Goal: Obtain resource: Download file/media

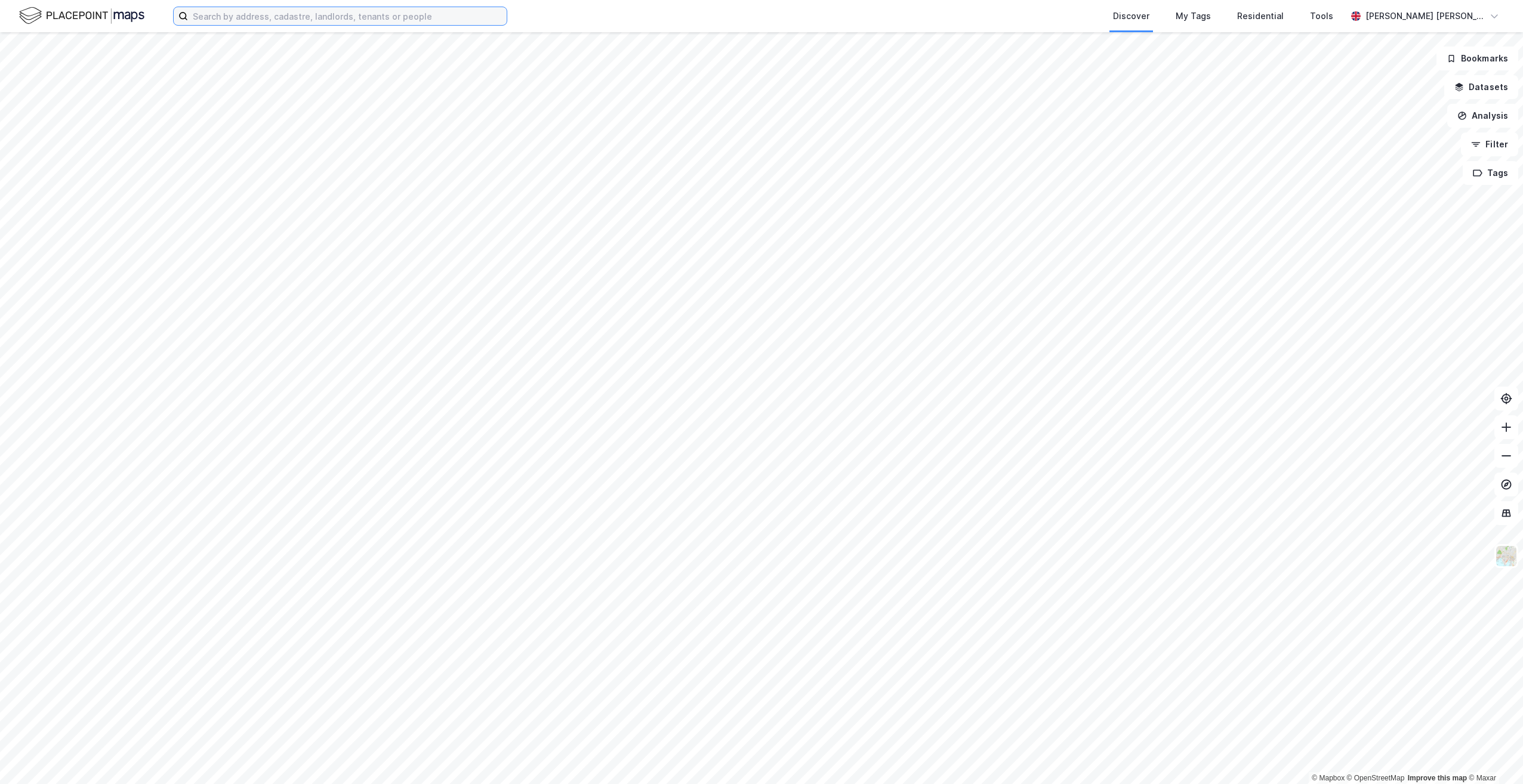
click at [390, 12] on input at bounding box center [348, 16] width 319 height 18
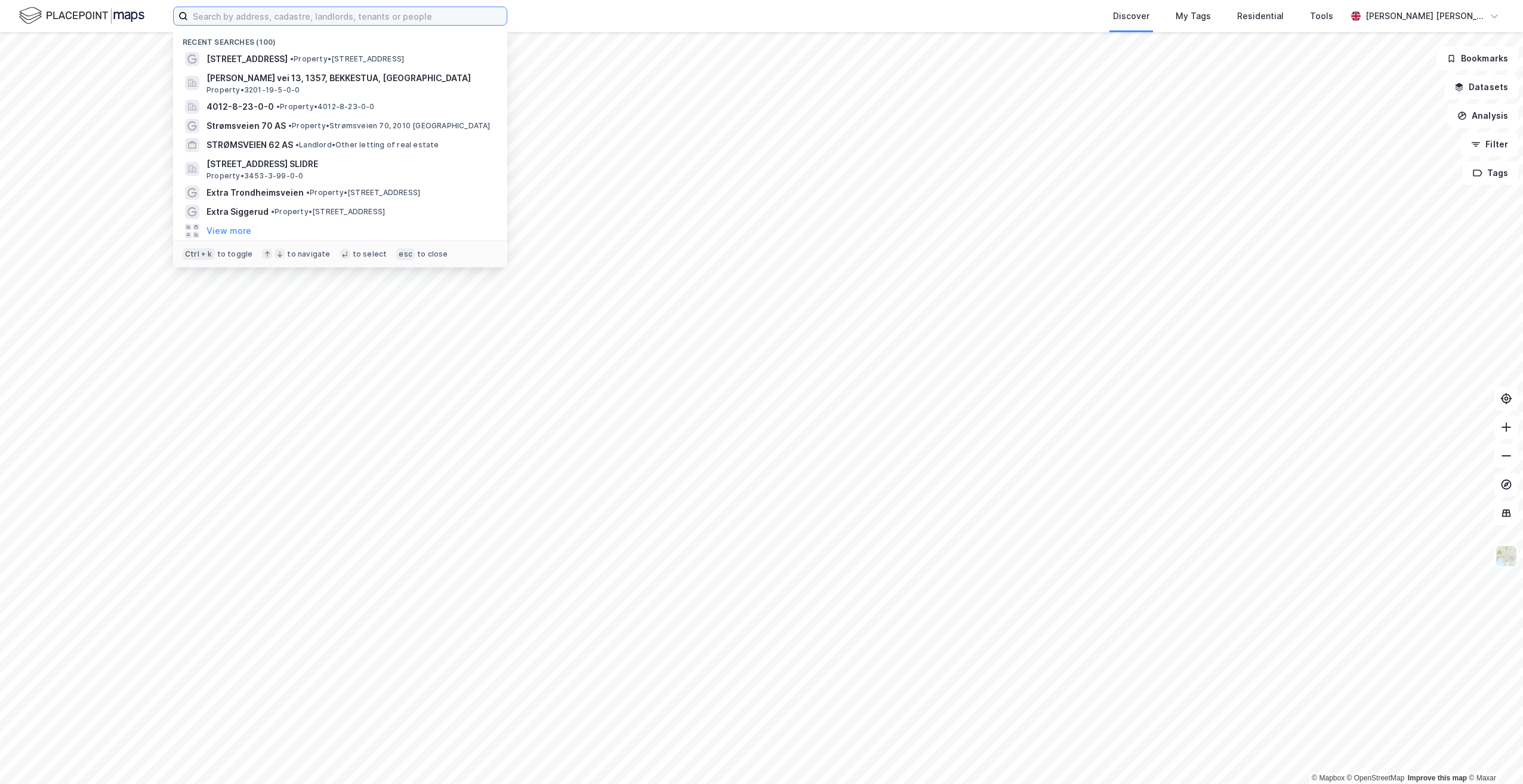
click at [340, 16] on input at bounding box center [348, 16] width 319 height 18
click at [334, 63] on span "• Property • [STREET_ADDRESS]" at bounding box center [347, 59] width 114 height 9
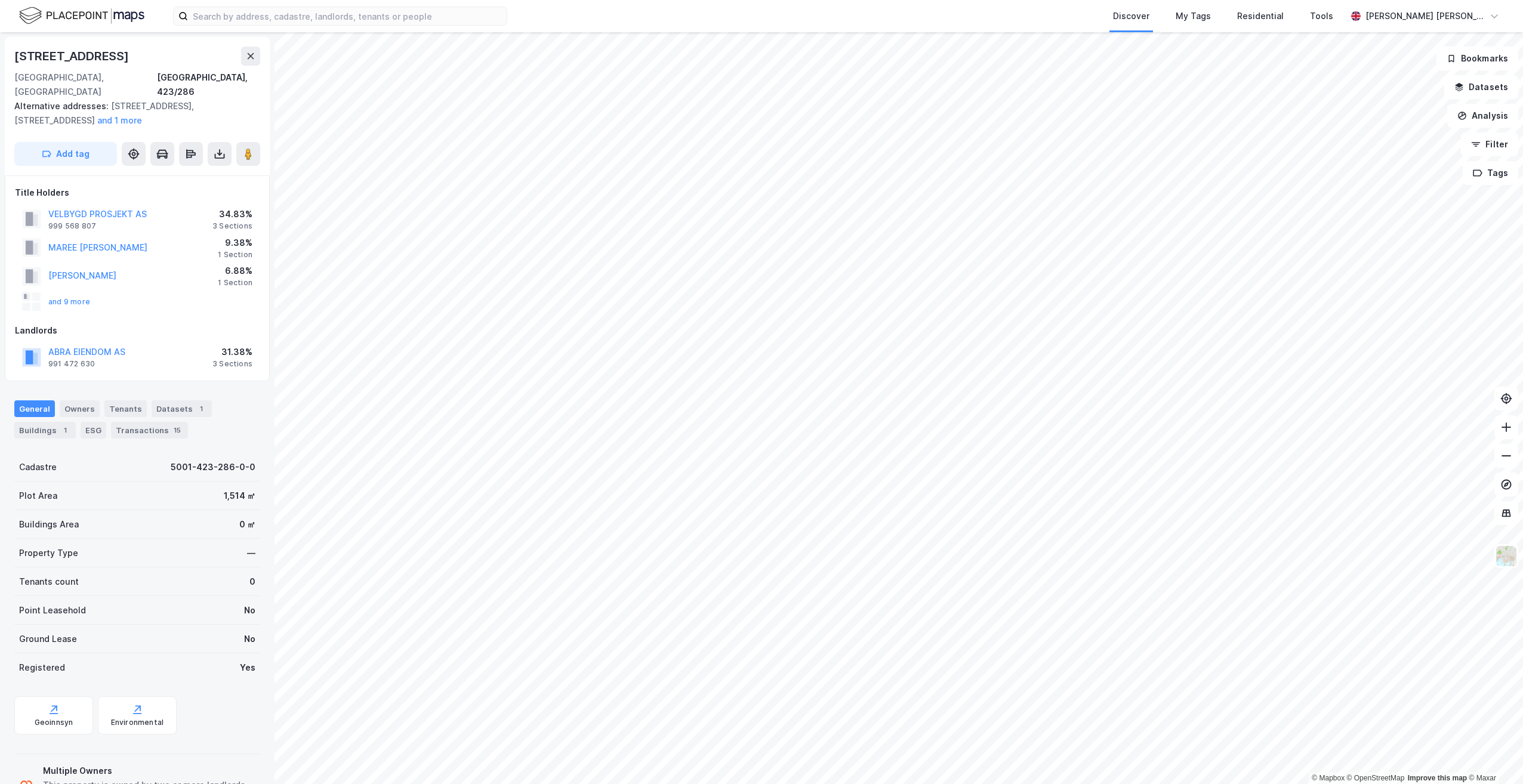
click at [231, 400] on div "General Owners Tenants Datasets 1 Buildings 1 ESG Transactions 15" at bounding box center [137, 419] width 246 height 38
click at [206, 421] on div "General Owners Tenants Datasets 1 Buildings 1 ESG Transactions 15" at bounding box center [137, 419] width 246 height 38
click at [140, 422] on div "Transactions 15" at bounding box center [149, 430] width 77 height 17
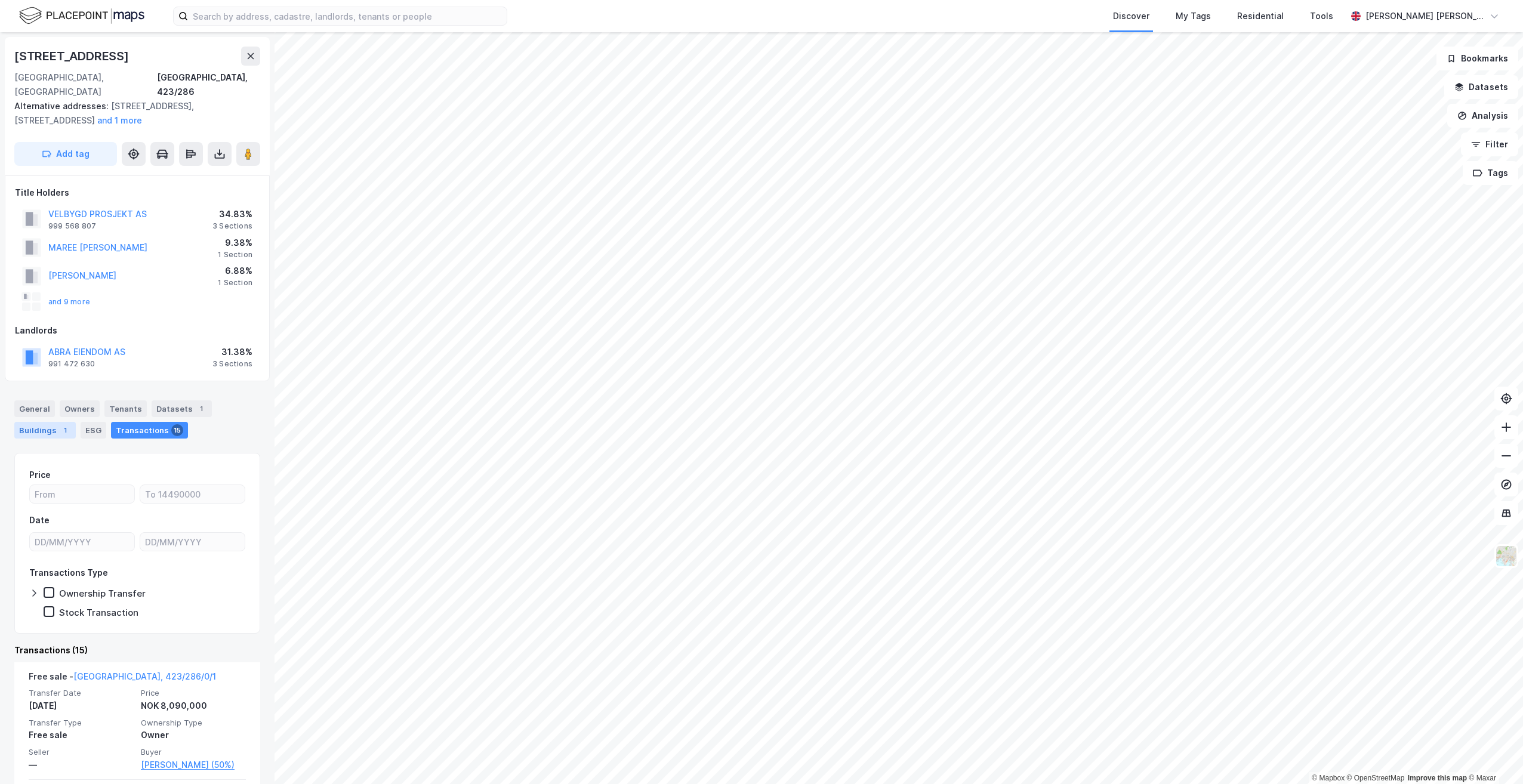
click at [44, 422] on div "Buildings 1" at bounding box center [45, 430] width 61 height 17
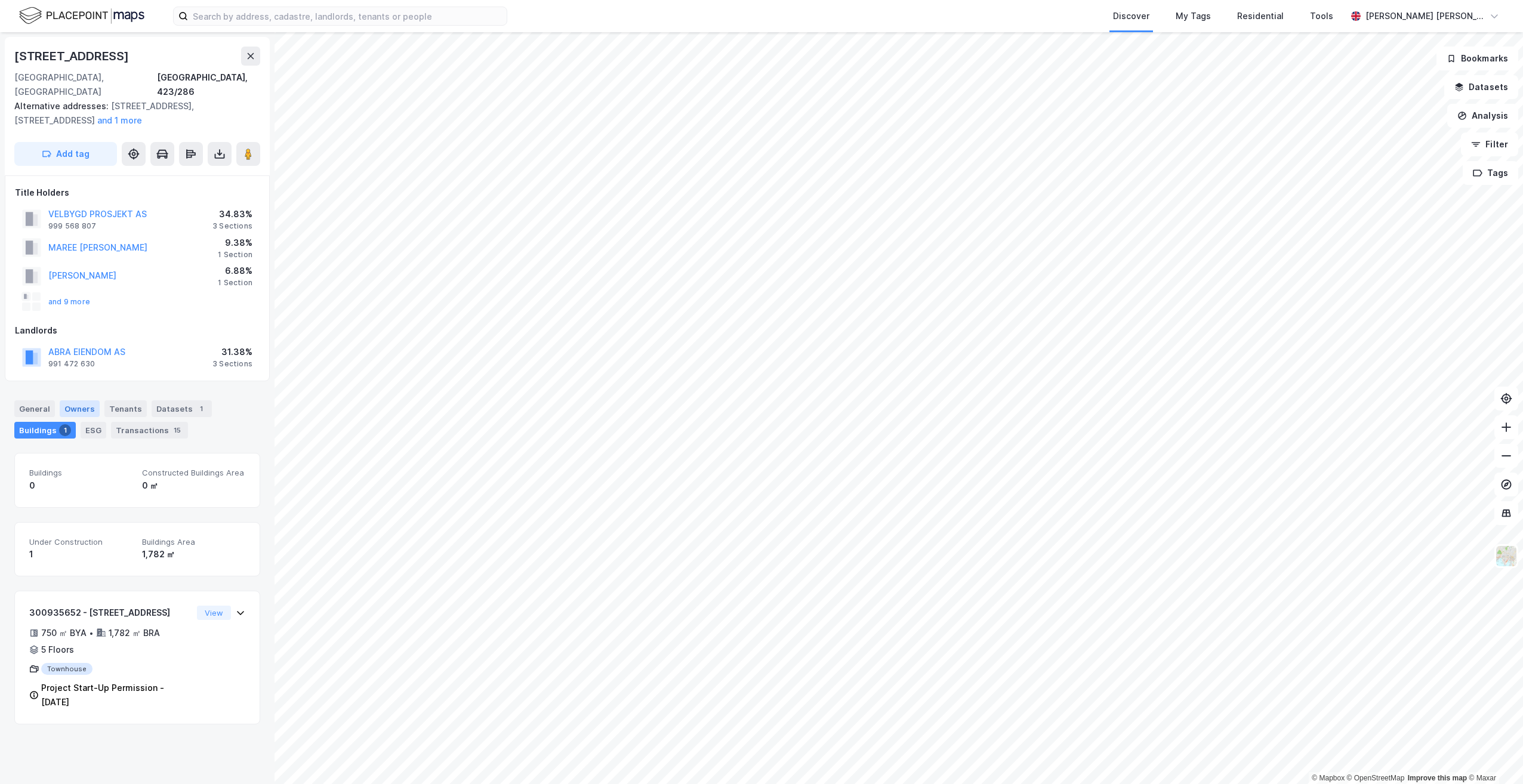
click at [72, 400] on div "Owners" at bounding box center [79, 408] width 40 height 17
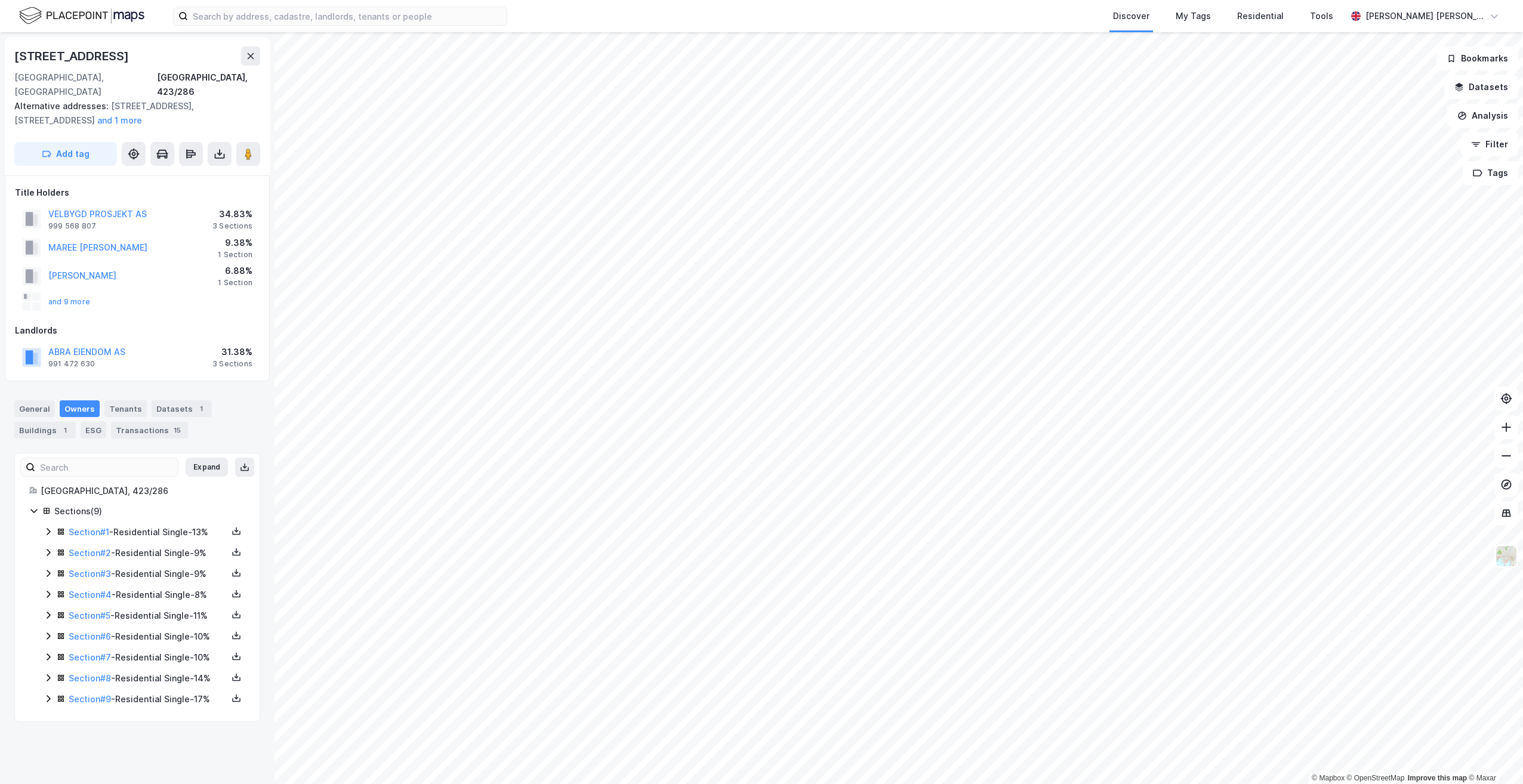
click at [226, 405] on div "General Owners Tenants Datasets 1 Buildings 1 ESG Transactions 15" at bounding box center [137, 419] width 246 height 38
click at [229, 400] on div "General Owners Tenants Datasets 1 Buildings 1 ESG Transactions 15" at bounding box center [137, 419] width 246 height 38
click at [48, 692] on div "Section # 9 - Residential Single - 17%" at bounding box center [144, 700] width 202 height 15
click at [48, 694] on icon at bounding box center [48, 698] width 9 height 9
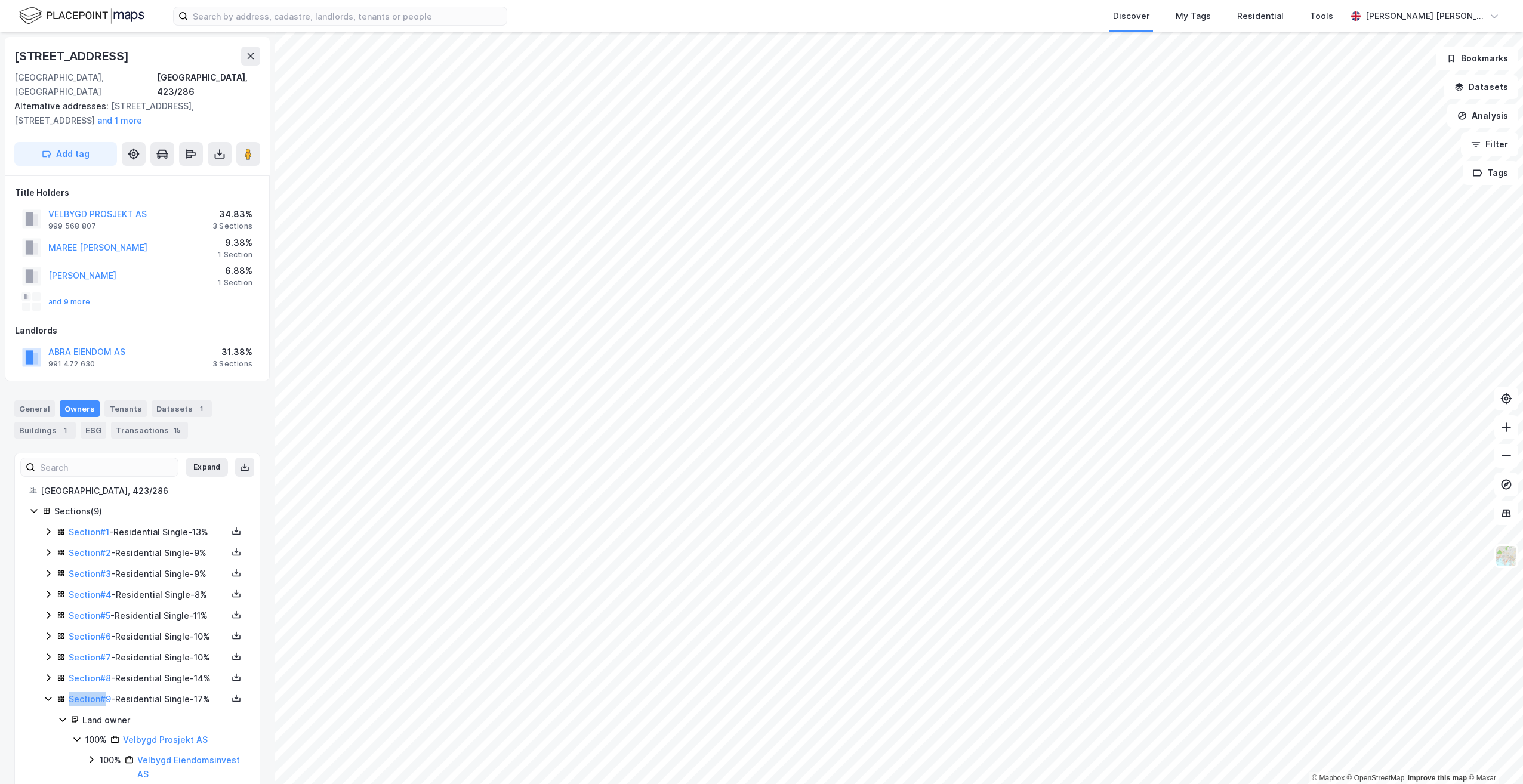
drag, startPoint x: 48, startPoint y: 681, endPoint x: 26, endPoint y: 709, distance: 35.6
click at [26, 709] on div "[GEOGRAPHIC_DATA], 423/286 Sections ( 9 ) Section # 1 - Residential Single - 13…" at bounding box center [137, 633] width 244 height 298
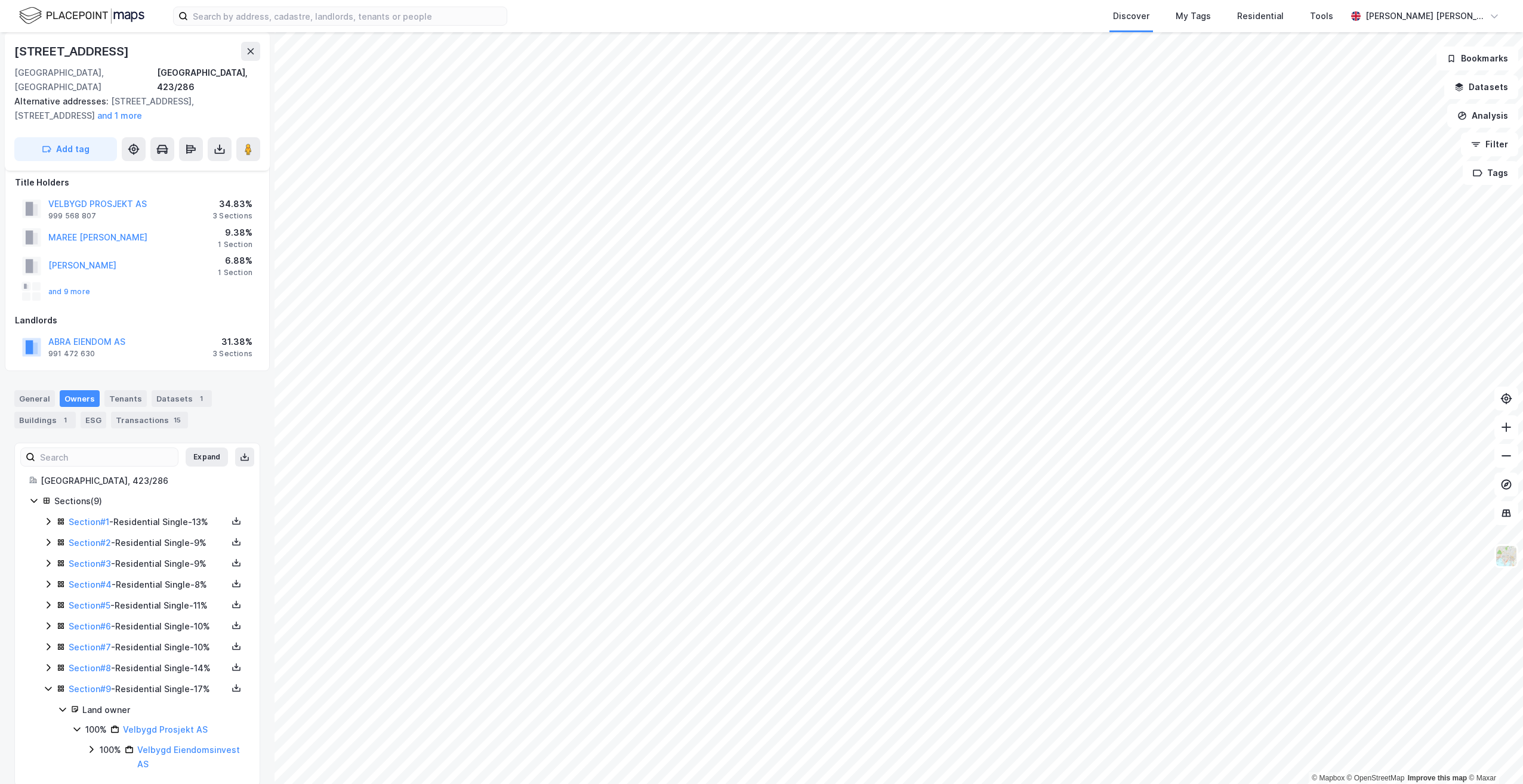
scroll to position [13, 0]
click at [48, 661] on icon at bounding box center [48, 665] width 9 height 9
click at [157, 701] on link "[PERSON_NAME]" at bounding box center [160, 706] width 68 height 10
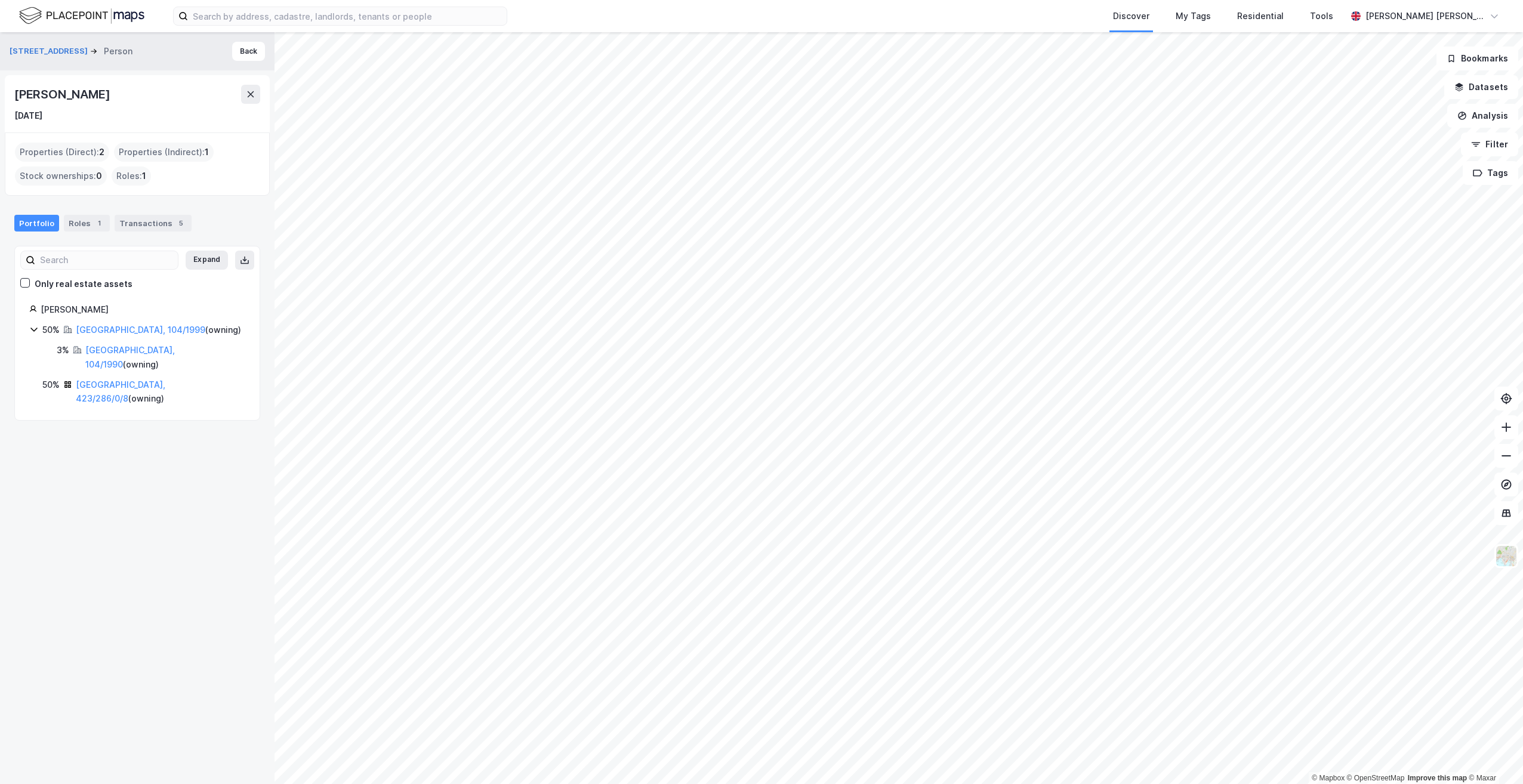
click at [109, 434] on div "Møllebakken 36a Person Back [PERSON_NAME] [DATE] Properties (Direct) : 2 Proper…" at bounding box center [137, 408] width 274 height 752
click at [104, 412] on div "Møllebakken 36a Person Back [PERSON_NAME] [DATE] Properties (Direct) : 2 Proper…" at bounding box center [137, 408] width 274 height 752
drag, startPoint x: 146, startPoint y: 430, endPoint x: 143, endPoint y: 381, distance: 49.1
click at [148, 428] on div "Møllebakken 36a Person Back [PERSON_NAME] [DATE] Properties (Direct) : 2 Proper…" at bounding box center [137, 408] width 274 height 752
click at [233, 50] on button "Back" at bounding box center [248, 51] width 33 height 19
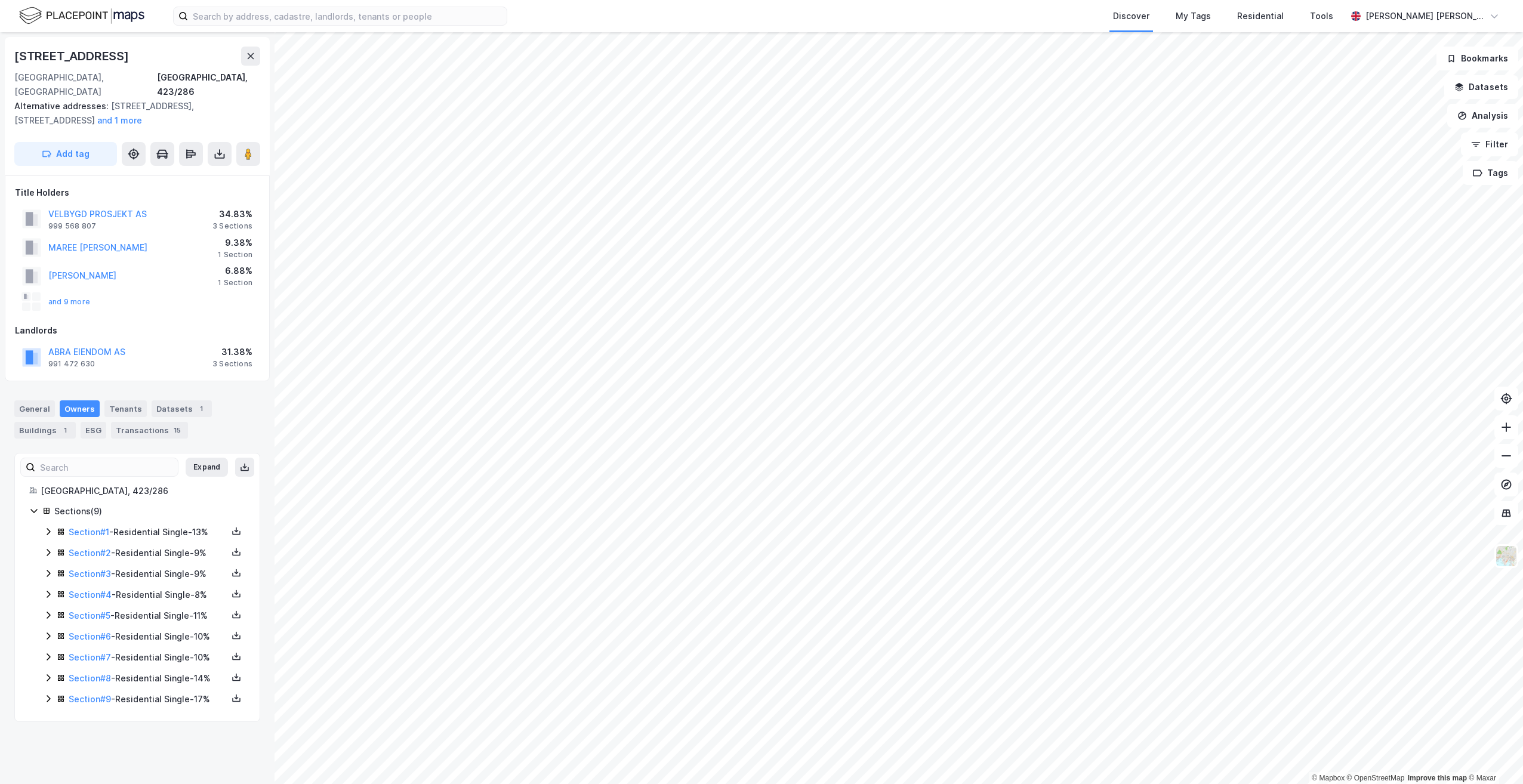
click at [46, 652] on icon at bounding box center [48, 656] width 9 height 9
click at [46, 673] on icon at bounding box center [48, 678] width 9 height 9
click at [231, 673] on icon at bounding box center [236, 677] width 9 height 9
click at [164, 635] on div "Assessment Report" at bounding box center [173, 641] width 83 height 14
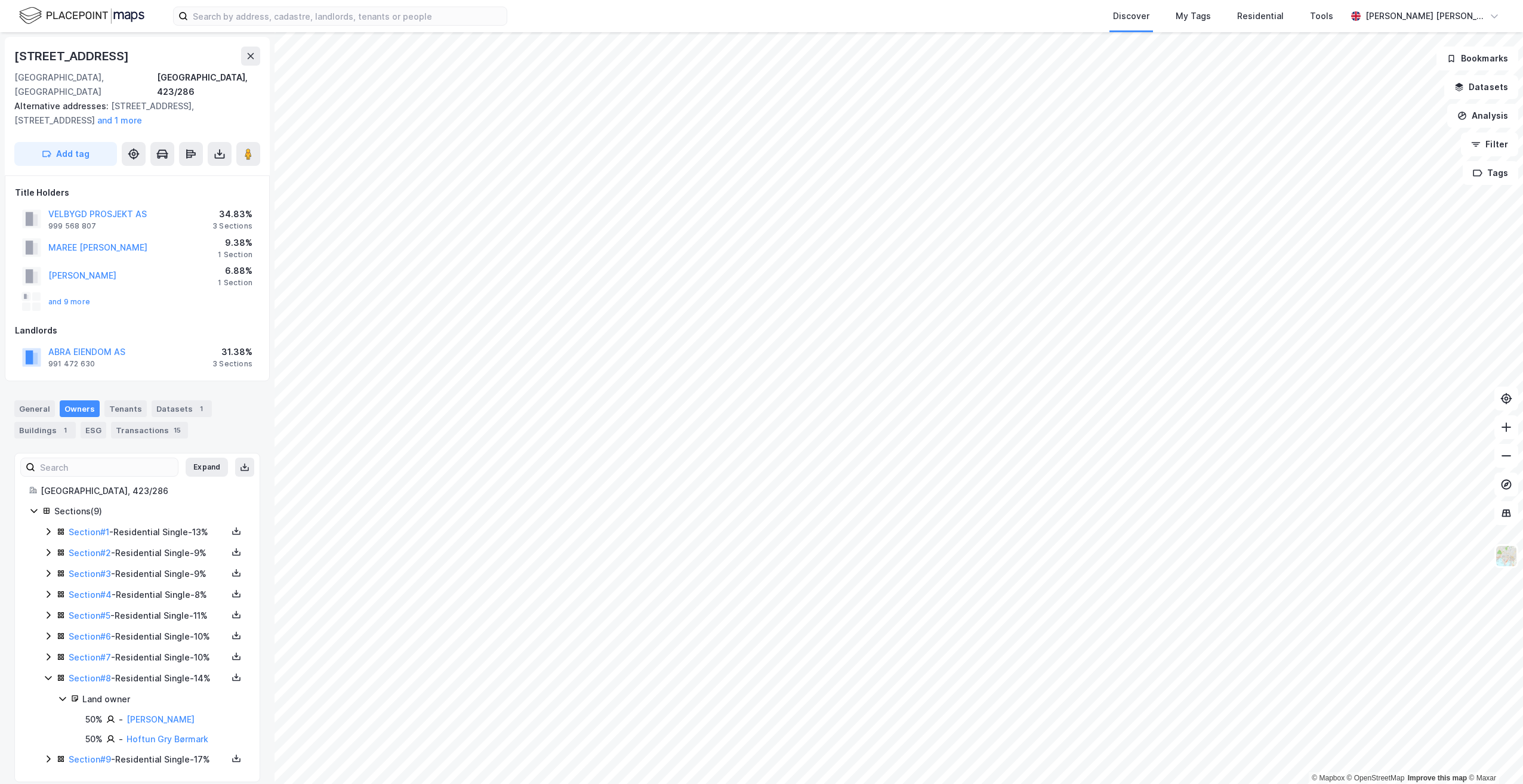
click at [47, 676] on icon at bounding box center [48, 678] width 6 height 4
click at [49, 650] on div "Section # 7 - Residential Single - 10%" at bounding box center [144, 658] width 202 height 15
click at [49, 652] on icon at bounding box center [48, 656] width 9 height 9
click at [49, 655] on icon at bounding box center [48, 657] width 6 height 4
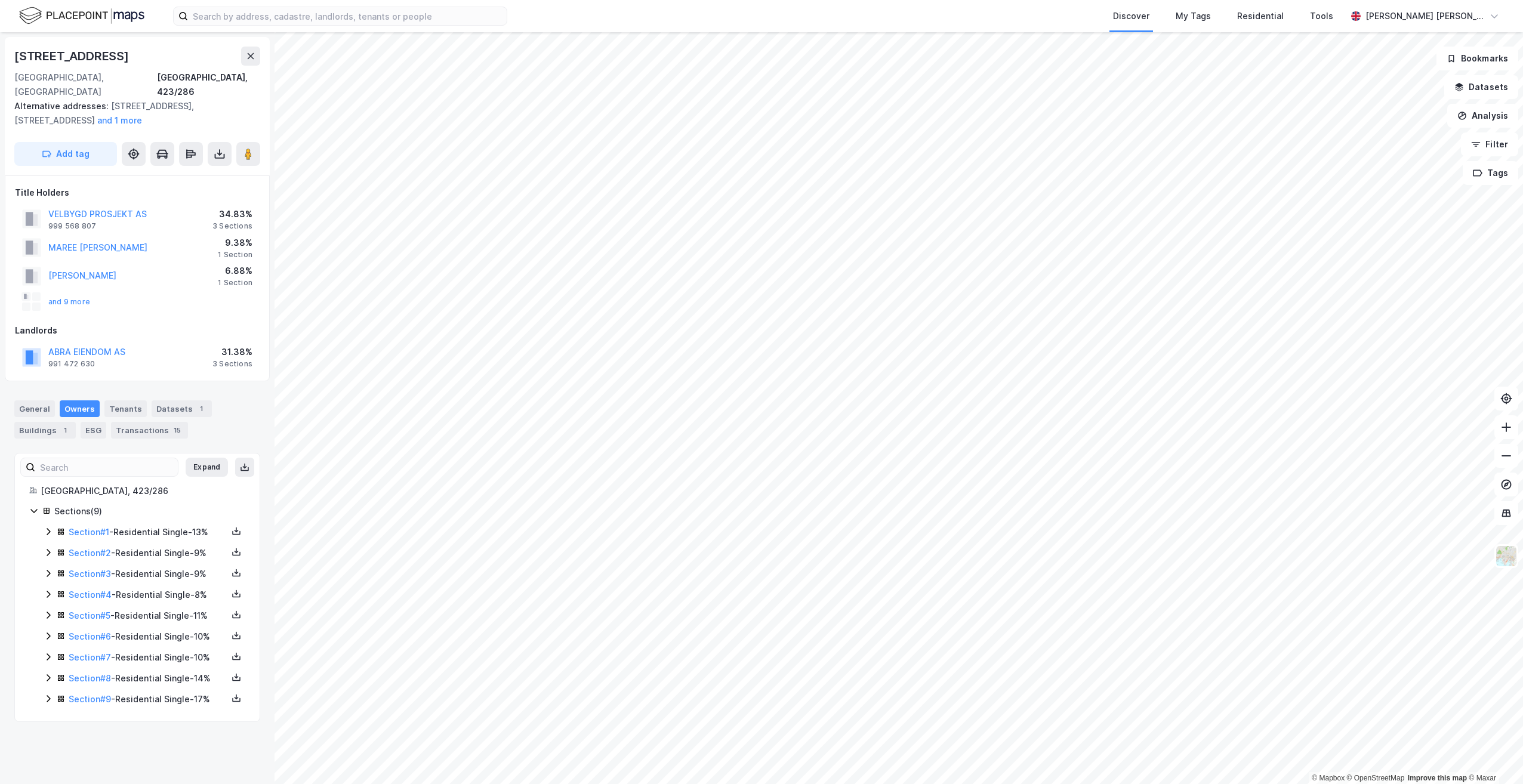
click at [47, 633] on icon at bounding box center [48, 636] width 4 height 7
click at [47, 631] on icon at bounding box center [48, 636] width 9 height 9
click at [46, 610] on icon at bounding box center [48, 615] width 9 height 9
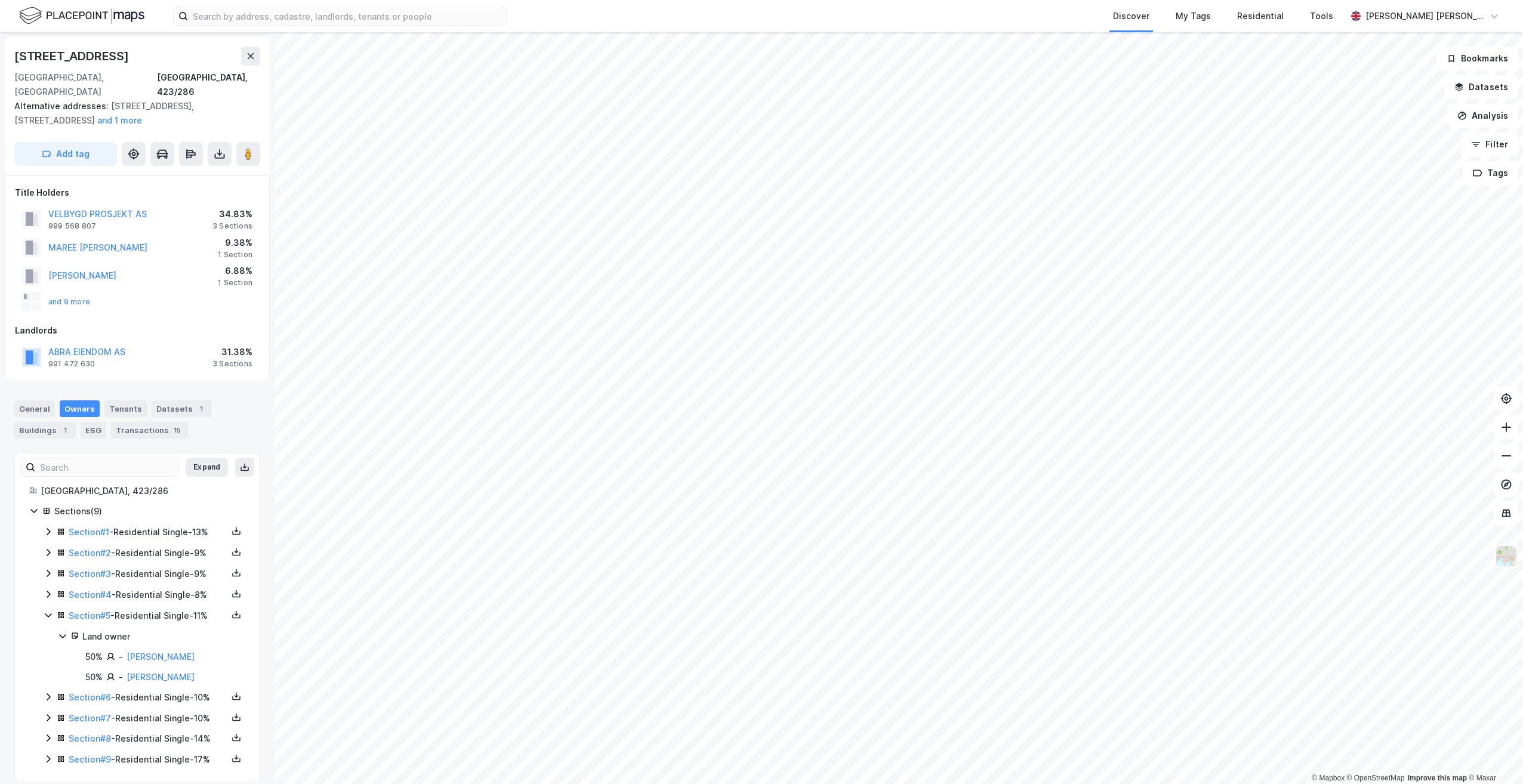
click at [46, 610] on icon at bounding box center [48, 615] width 9 height 9
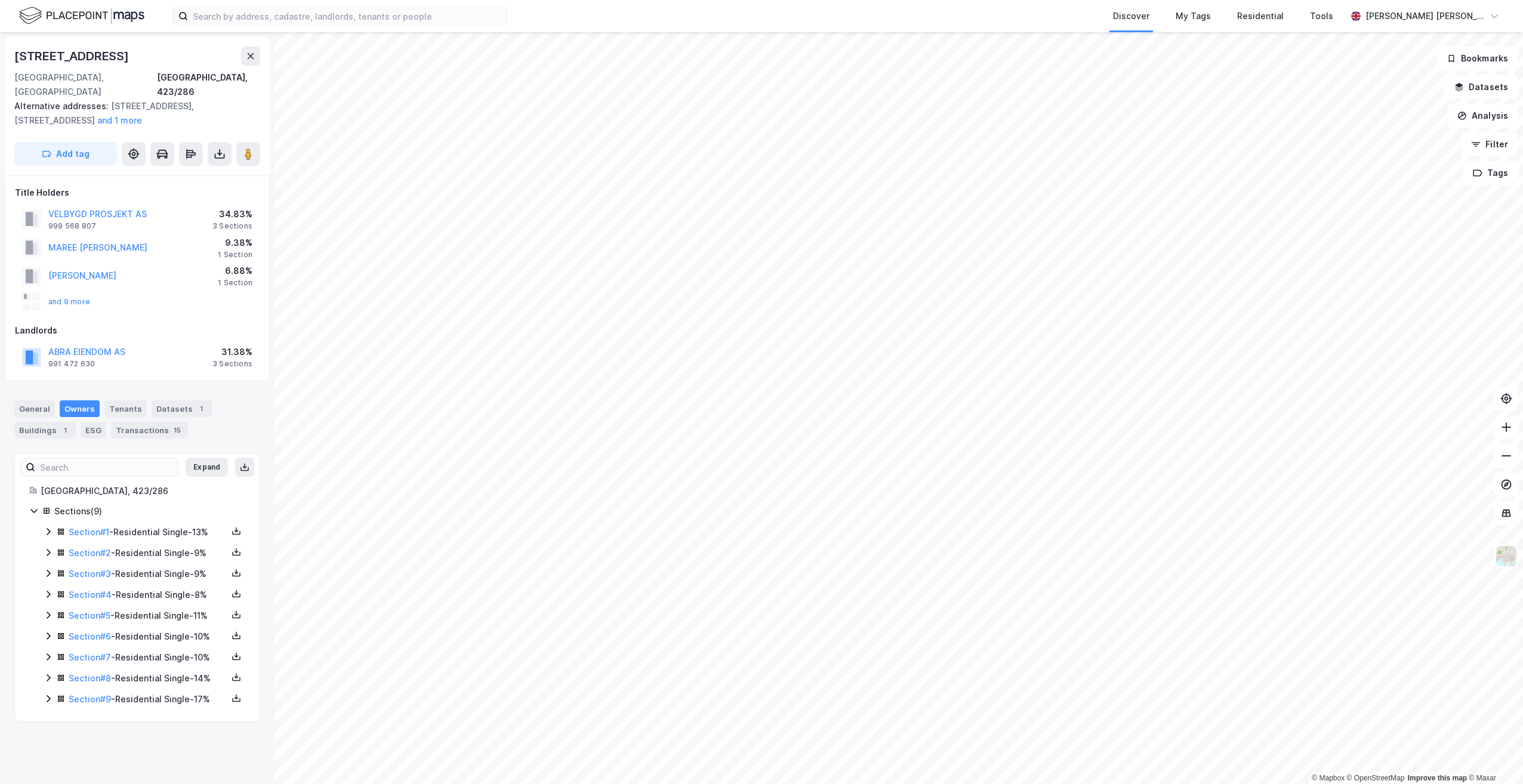
click at [50, 590] on icon at bounding box center [48, 594] width 9 height 9
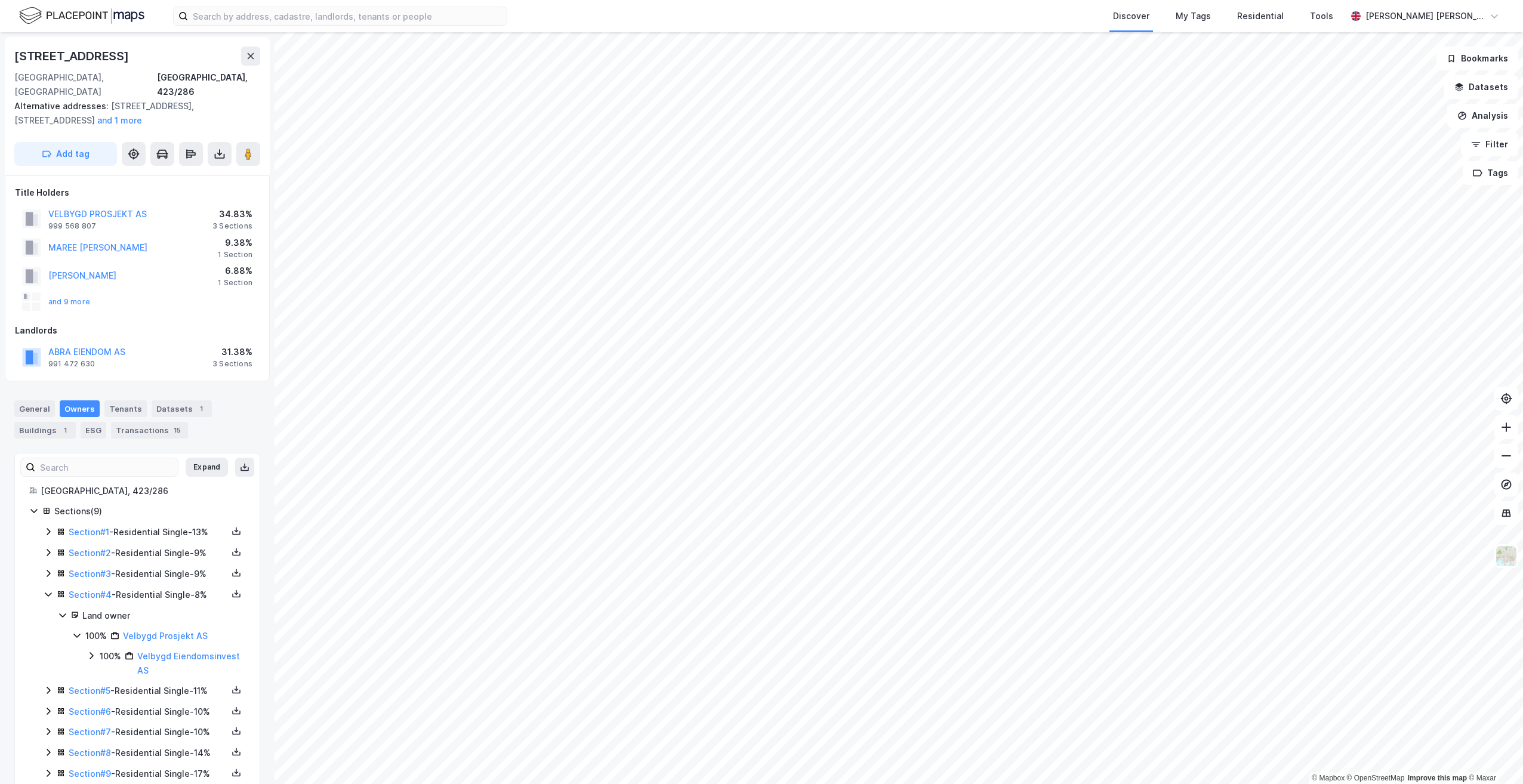
click at [50, 590] on icon at bounding box center [48, 594] width 9 height 9
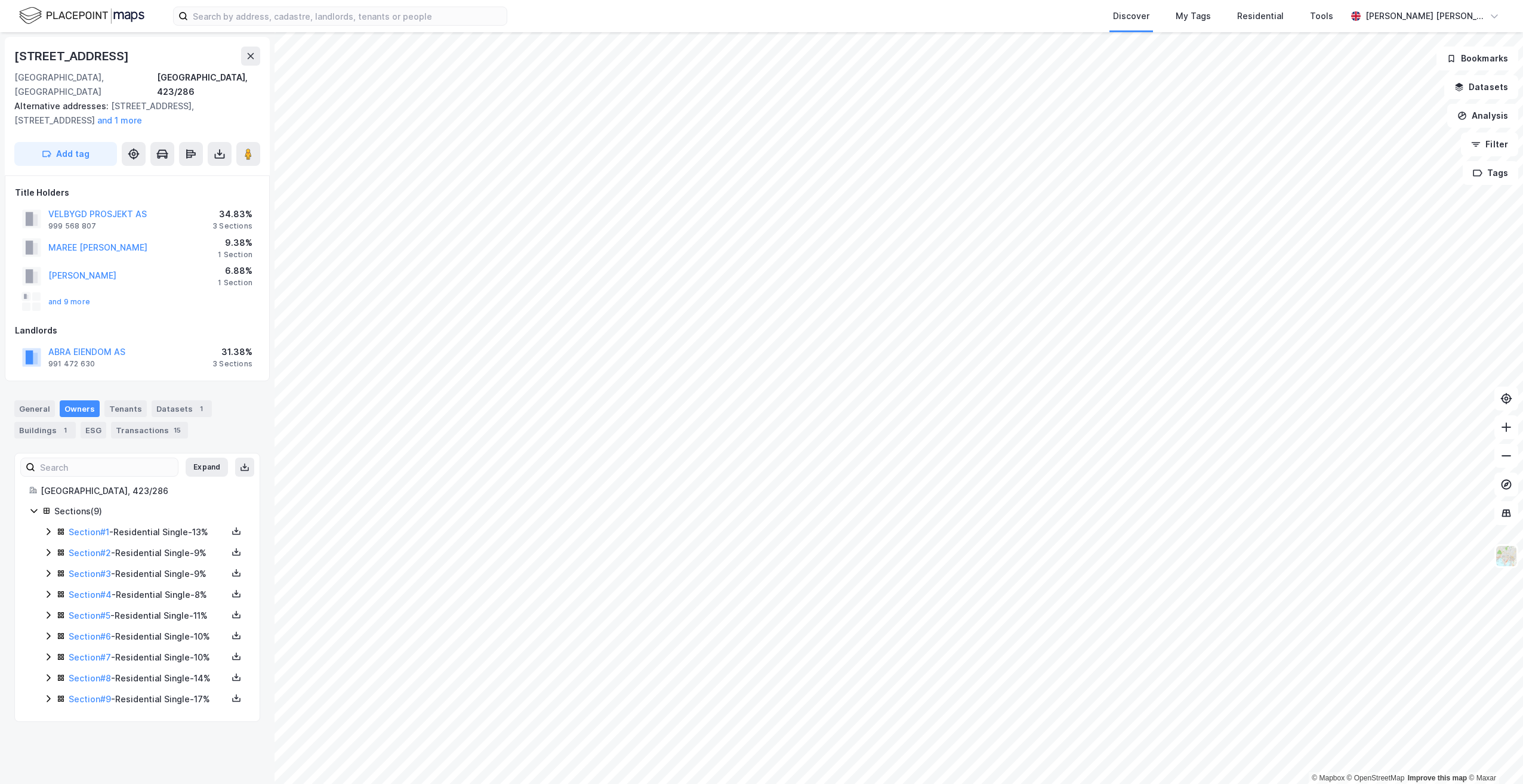
click at [46, 569] on icon at bounding box center [48, 573] width 9 height 9
click at [46, 571] on icon at bounding box center [48, 573] width 6 height 4
click at [48, 549] on icon at bounding box center [48, 552] width 4 height 7
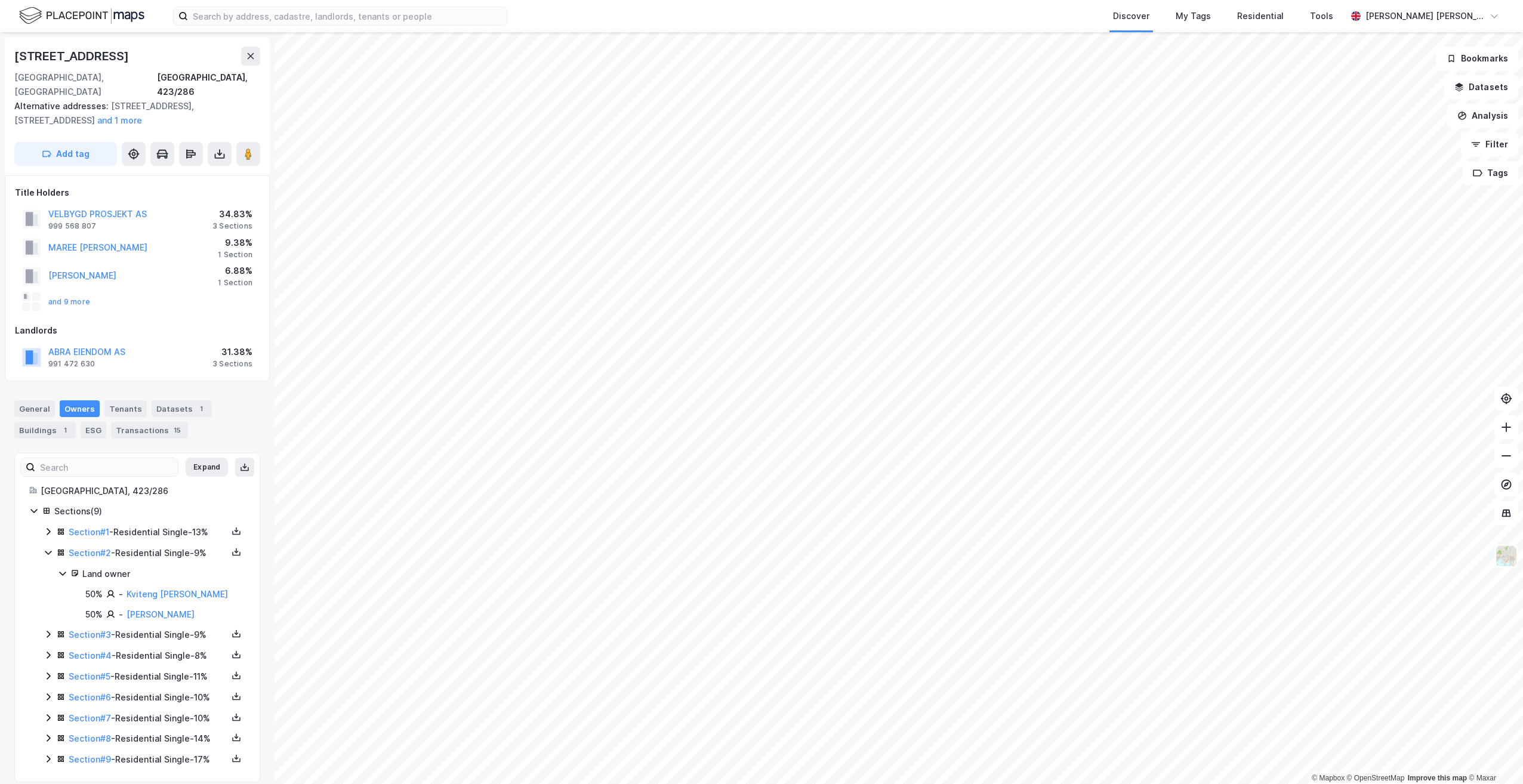
click at [48, 548] on icon at bounding box center [48, 552] width 9 height 9
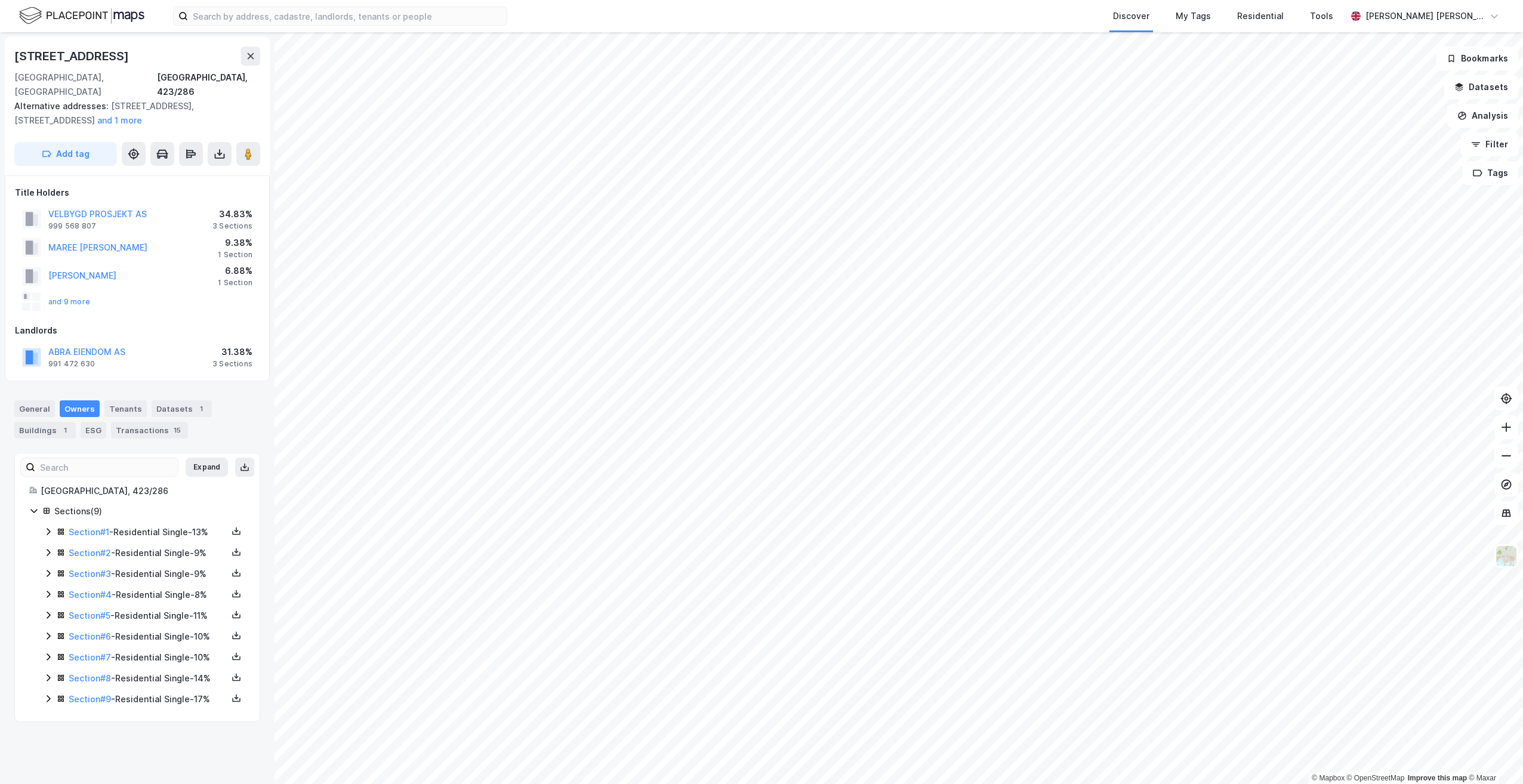
click at [46, 527] on icon at bounding box center [48, 531] width 9 height 9
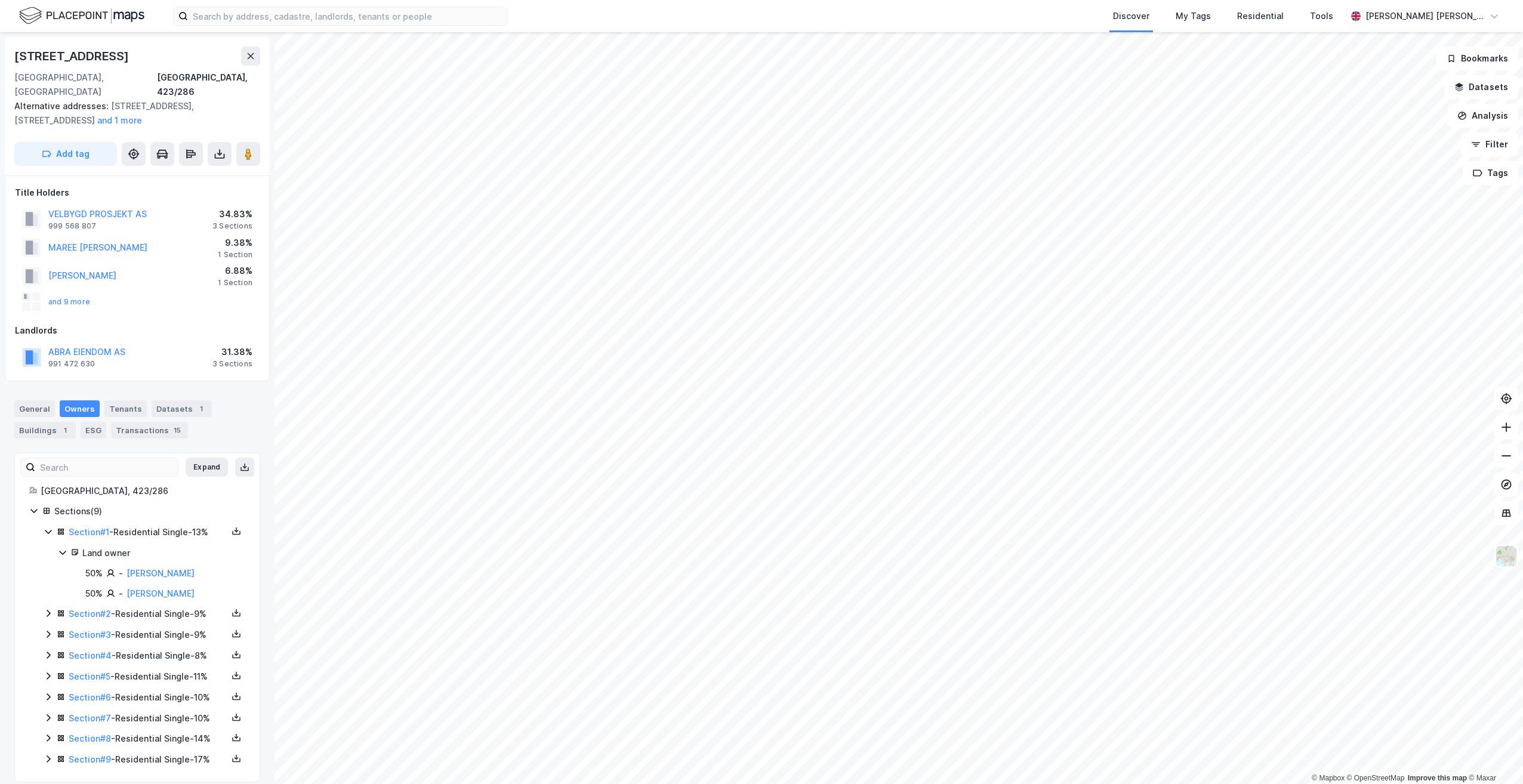
click at [46, 527] on icon at bounding box center [48, 531] width 9 height 9
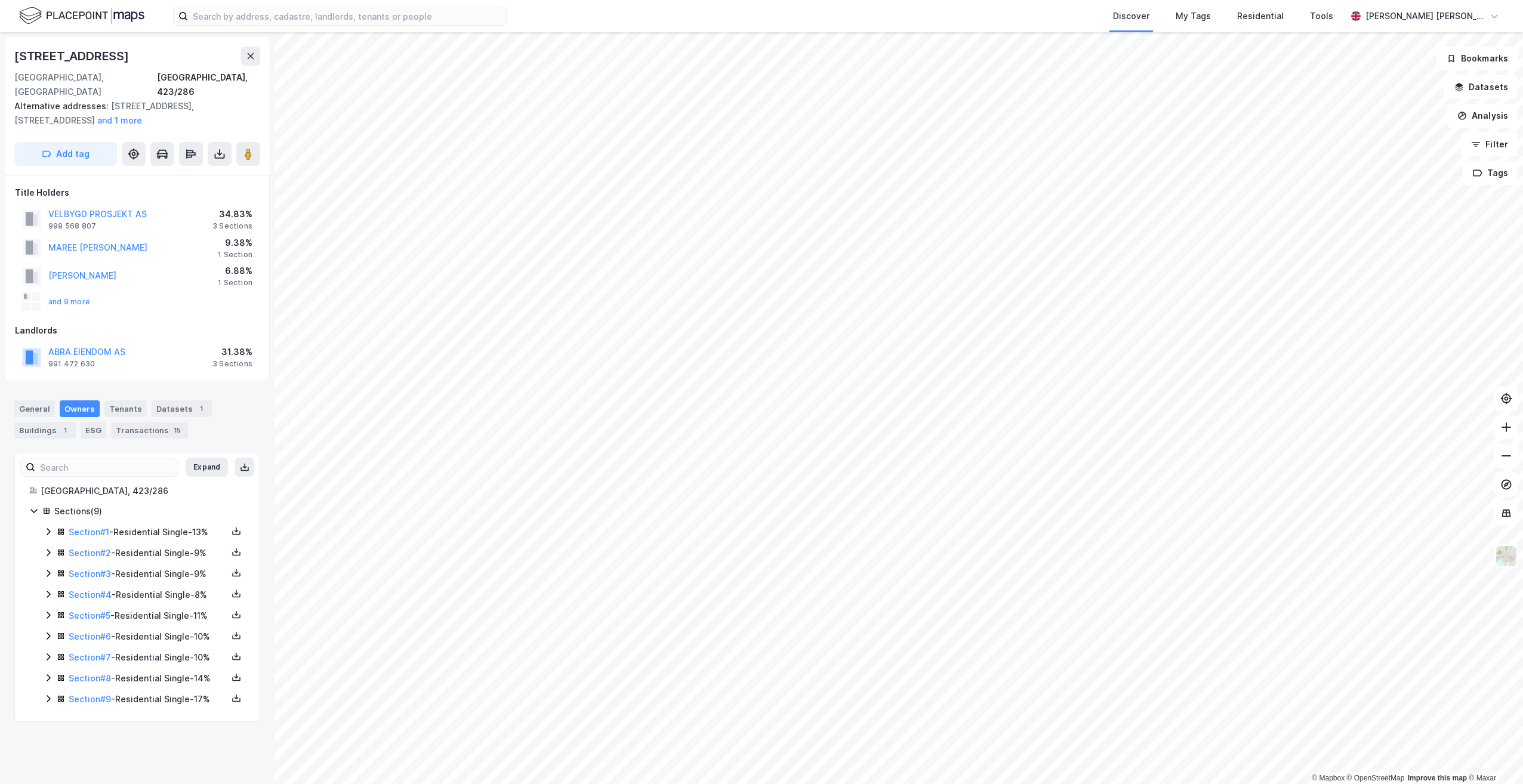
click at [253, 386] on div "General Owners Tenants Datasets 1 Buildings 1 ESG Transactions 15" at bounding box center [137, 415] width 274 height 58
